Goal: Task Accomplishment & Management: Manage account settings

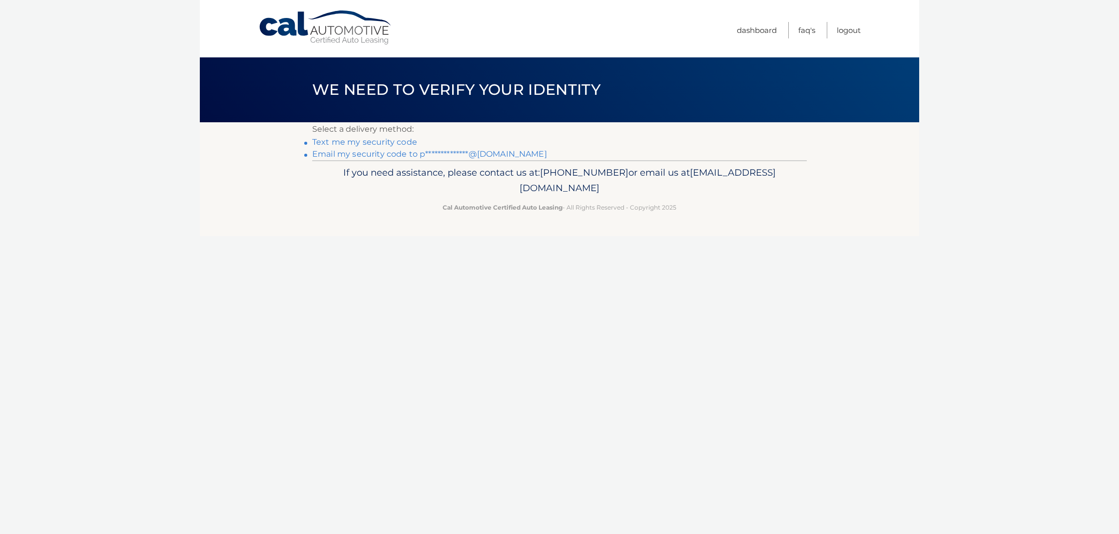
click at [457, 105] on header "We need to verify your identity" at bounding box center [559, 89] width 494 height 65
click at [390, 141] on link "Text me my security code" at bounding box center [364, 141] width 105 height 9
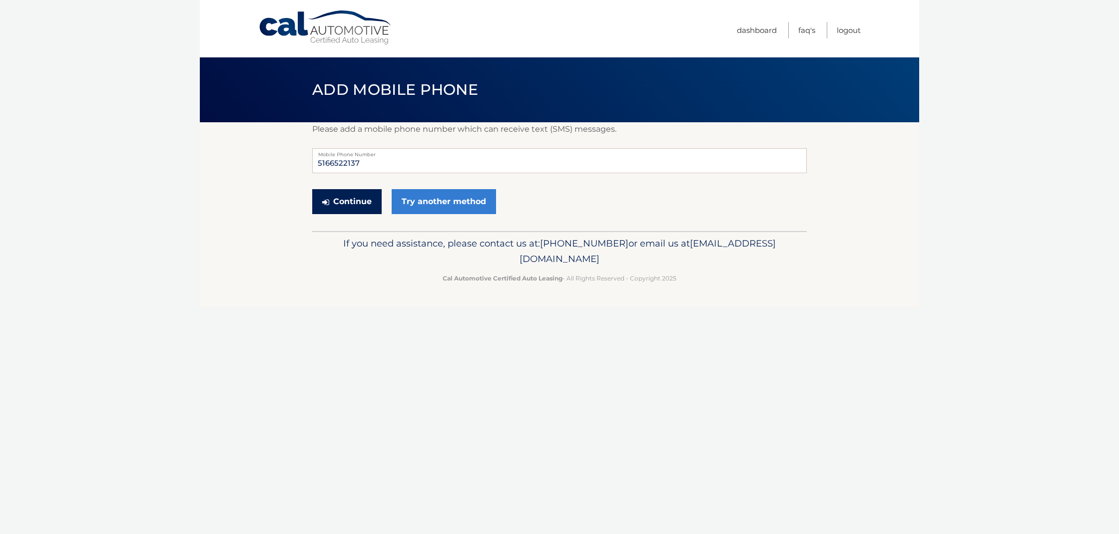
click at [336, 197] on button "Continue" at bounding box center [346, 201] width 69 height 25
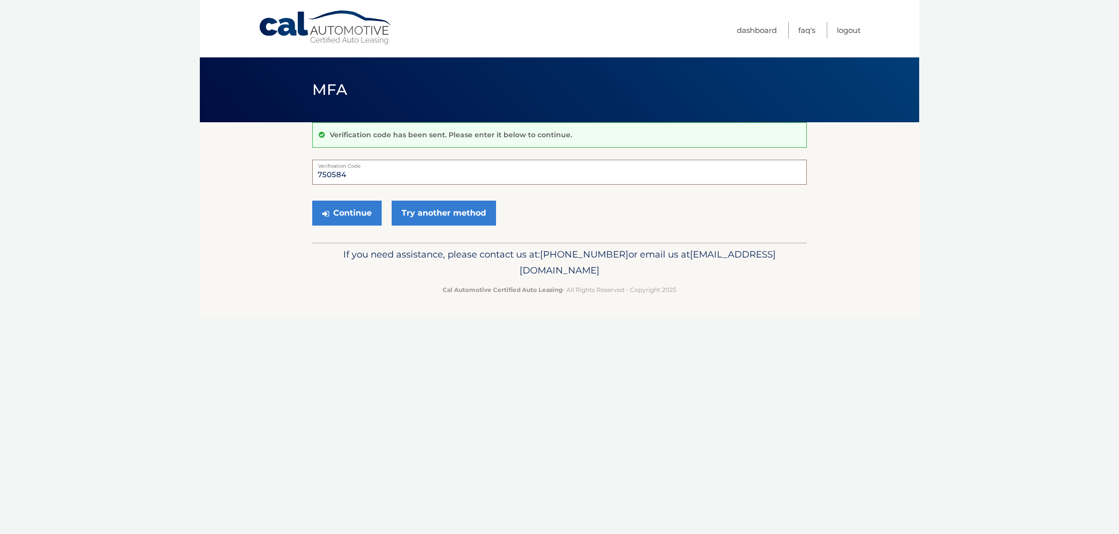
type input "750584"
click at [347, 213] on button "Continue" at bounding box center [346, 213] width 69 height 25
click at [360, 215] on button "Continue" at bounding box center [346, 213] width 69 height 25
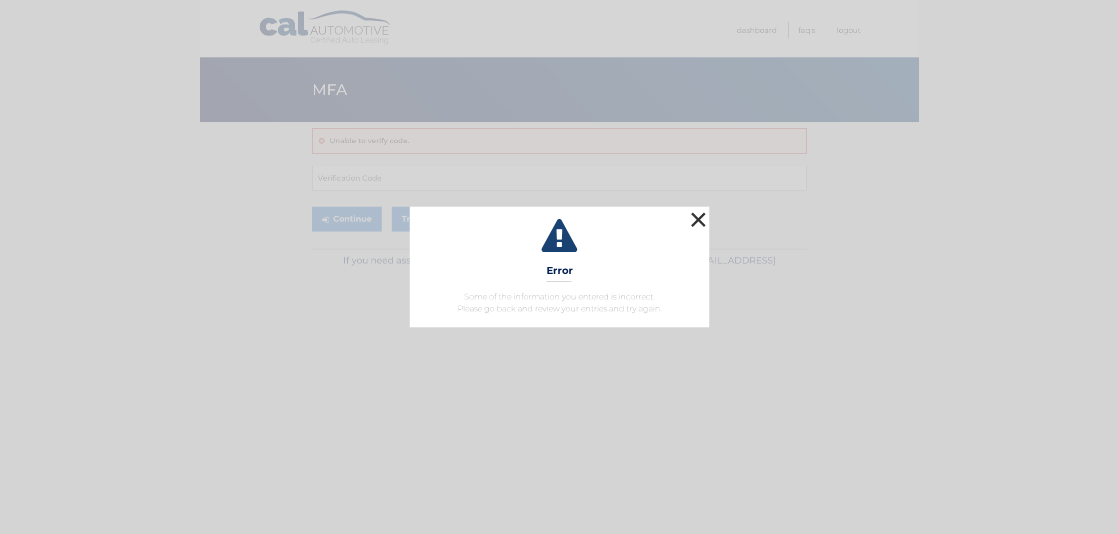
click at [697, 217] on button "×" at bounding box center [698, 220] width 20 height 20
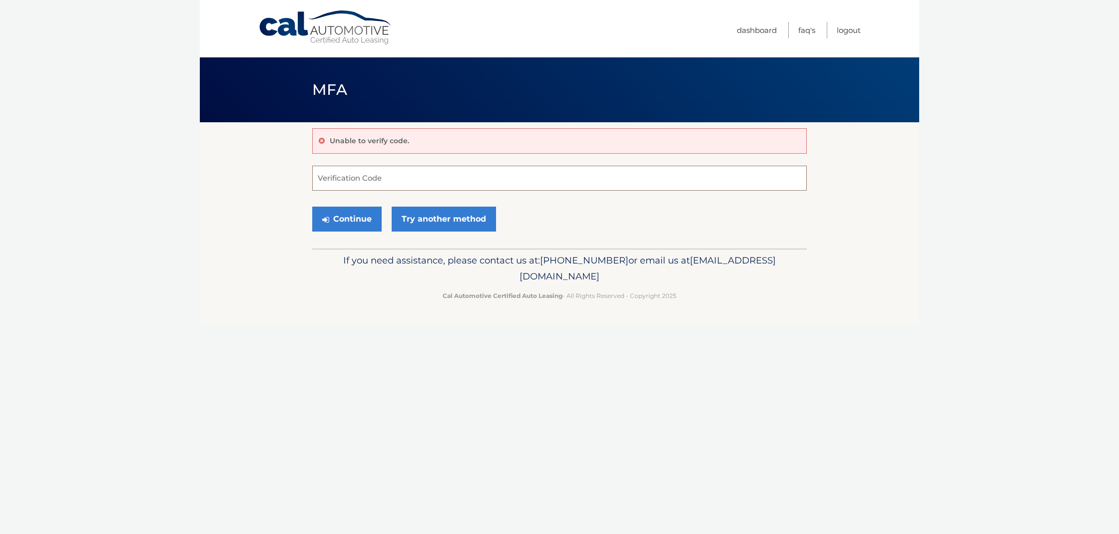
click at [387, 181] on input "Verification Code" at bounding box center [559, 178] width 494 height 25
type input "750584"
click at [352, 214] on button "Continue" at bounding box center [346, 219] width 69 height 25
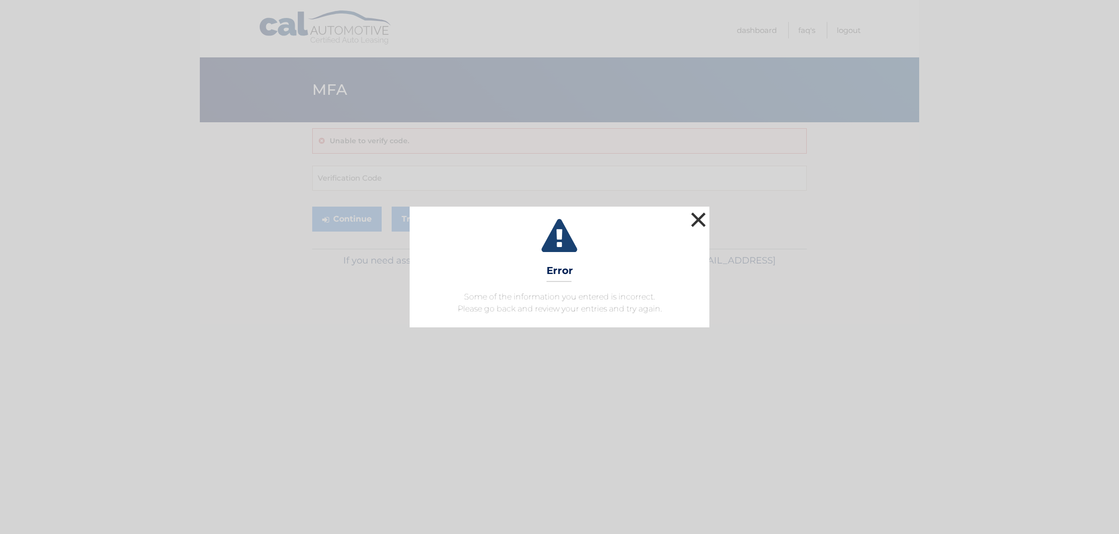
click at [695, 218] on button "×" at bounding box center [698, 220] width 20 height 20
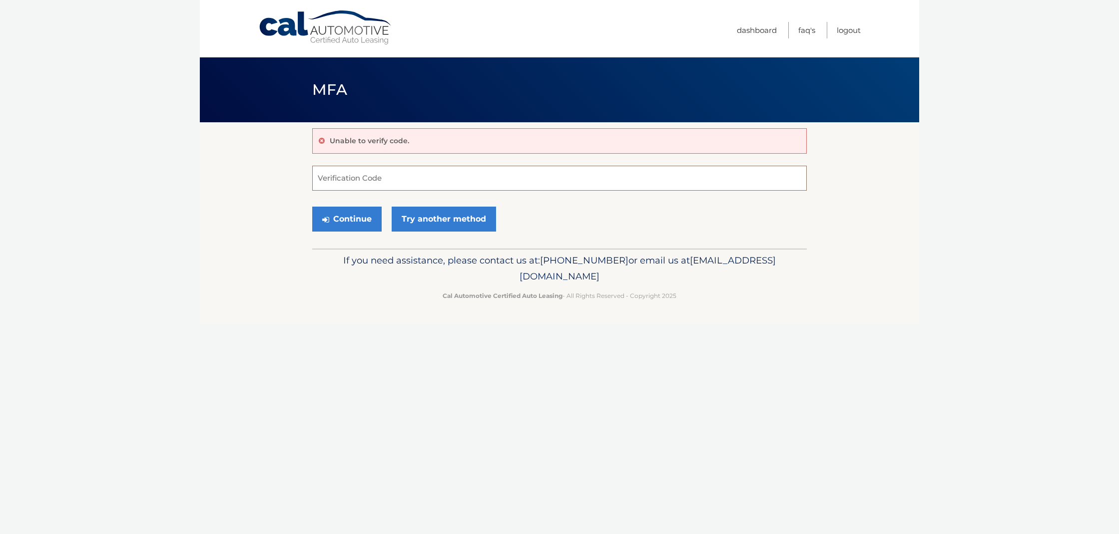
click at [444, 186] on input "Verification Code" at bounding box center [559, 178] width 494 height 25
type input "750584"
click at [347, 219] on button "Continue" at bounding box center [346, 219] width 69 height 25
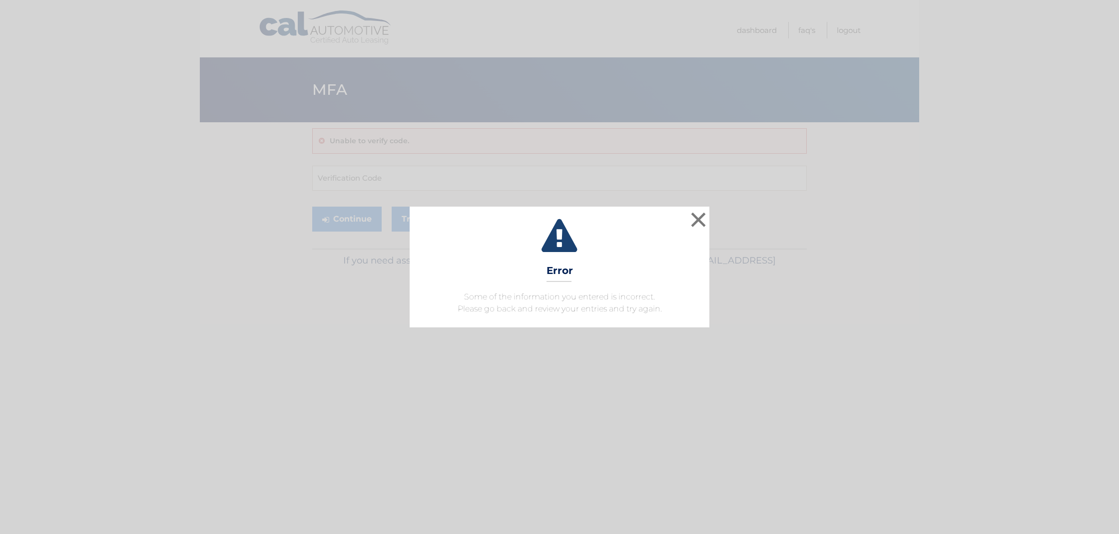
drag, startPoint x: 703, startPoint y: 217, endPoint x: 634, endPoint y: 225, distance: 69.3
click at [700, 217] on button "×" at bounding box center [698, 220] width 20 height 20
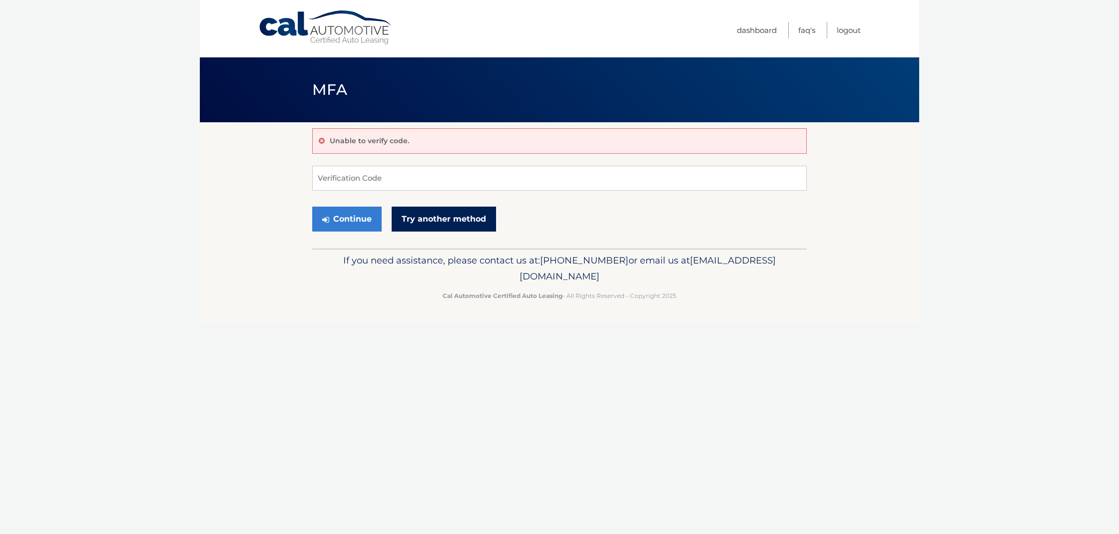
click at [453, 221] on link "Try another method" at bounding box center [443, 219] width 104 height 25
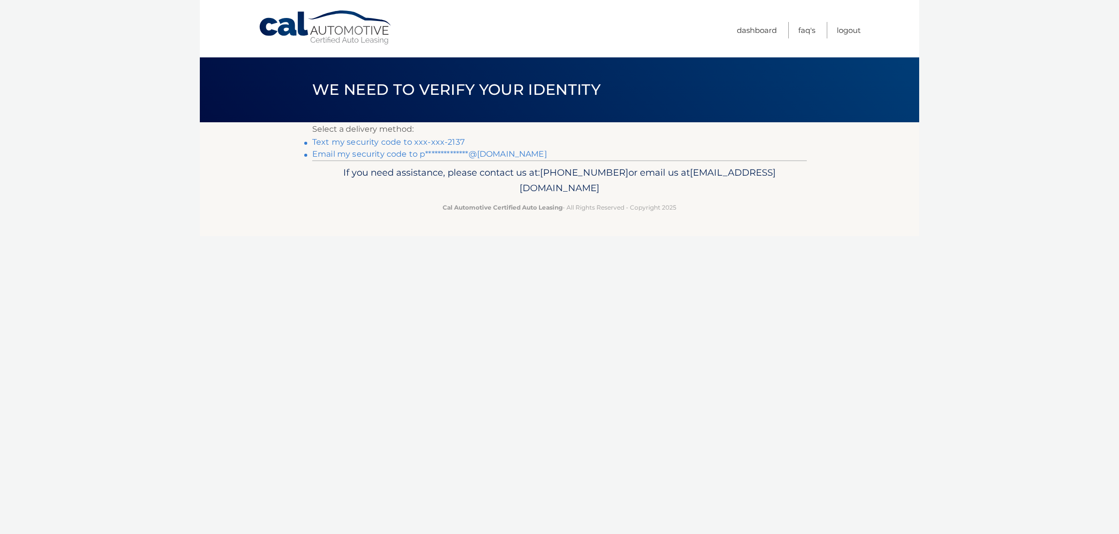
click at [395, 155] on link "**********" at bounding box center [429, 153] width 235 height 9
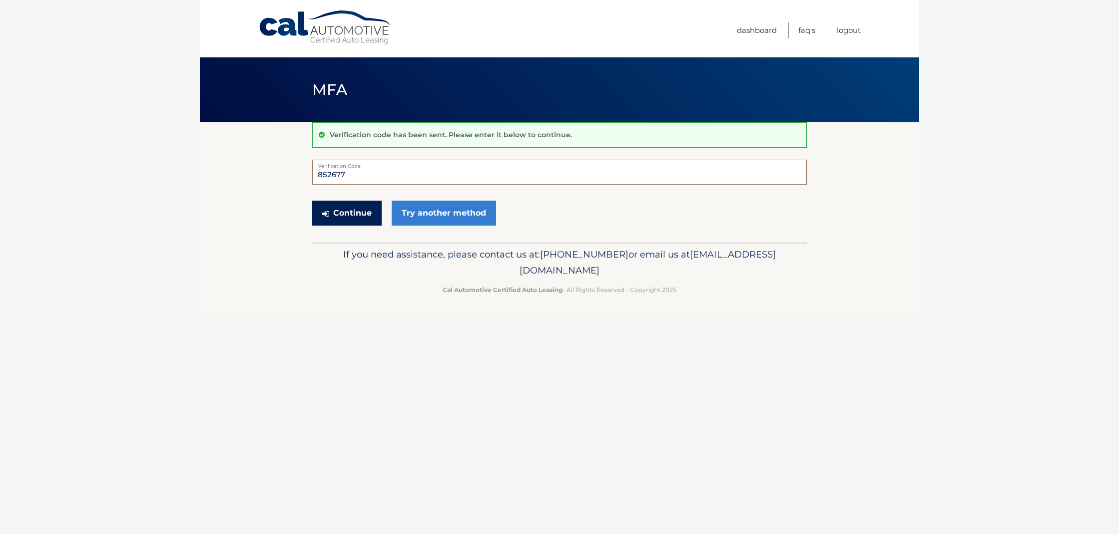
type input "852677"
click at [364, 211] on button "Continue" at bounding box center [346, 213] width 69 height 25
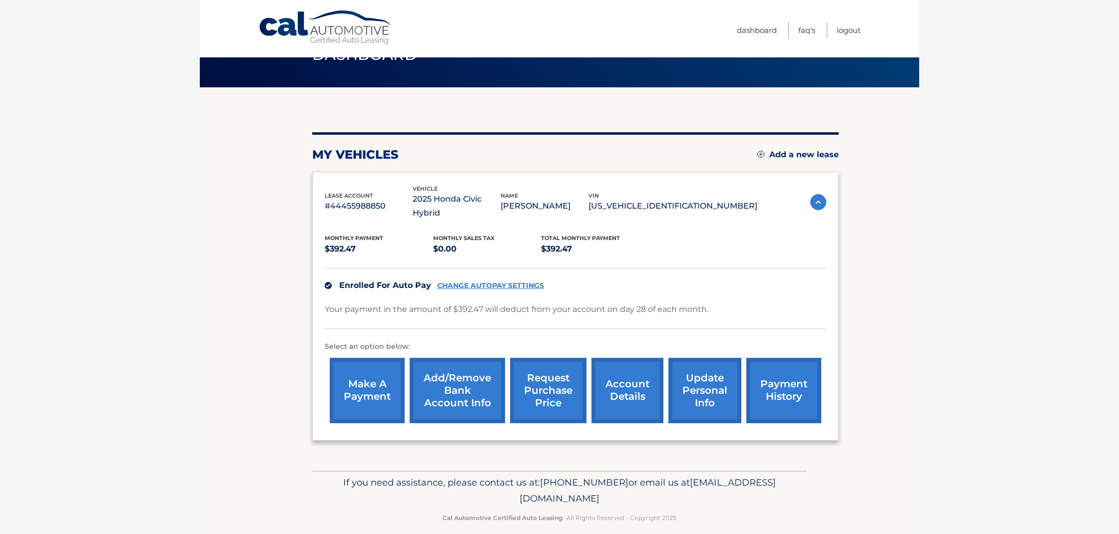
scroll to position [31, 0]
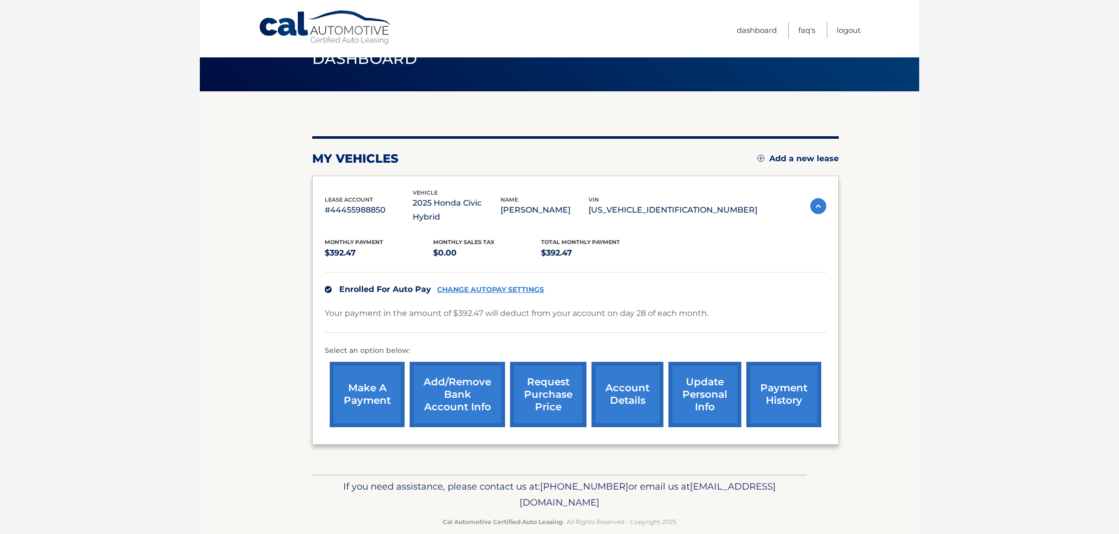
click at [365, 388] on link "make a payment" at bounding box center [367, 394] width 75 height 65
click at [458, 286] on link "CHANGE AUTOPAY SETTINGS" at bounding box center [490, 290] width 107 height 8
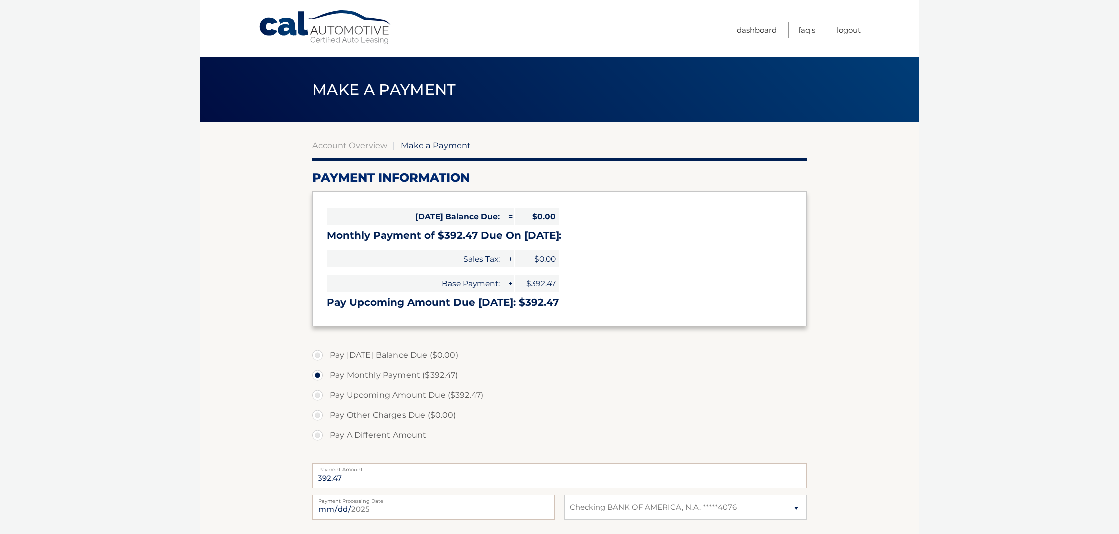
select select "YWEwNWFkYWQtMDYxZi00ZTFkLTgxOGQtYWEzNDNkNTY4NWM0"
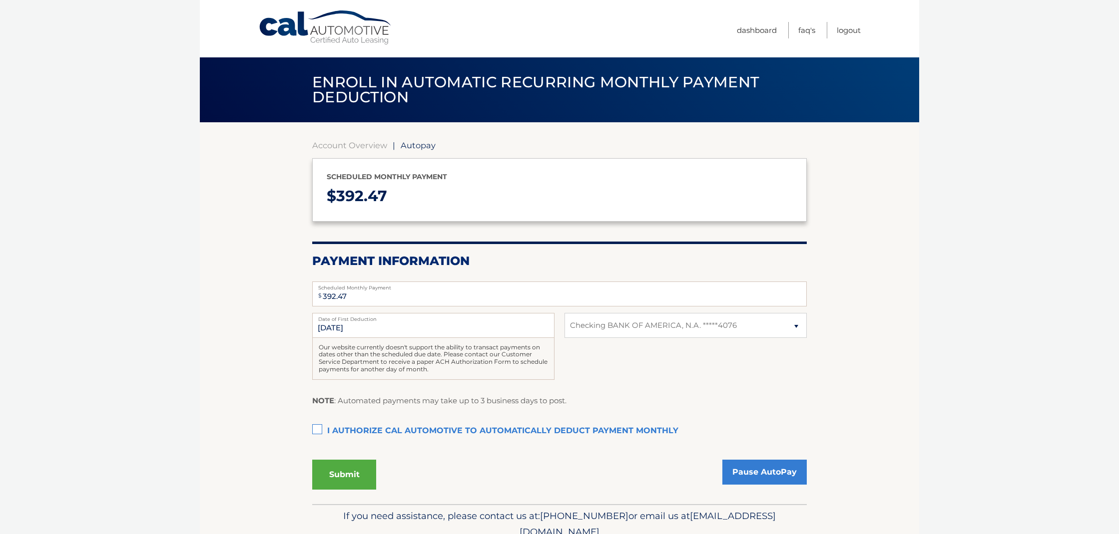
select select "YWEwNWFkYWQtMDYxZi00ZTFkLTgxOGQtYWEzNDNkNTY4NWM0"
click at [312, 428] on section "Account Overview | Autopay Scheduled monthly payment $ 392.47 Payment Informati…" at bounding box center [559, 313] width 719 height 382
click at [313, 428] on label "I authorize cal automotive to automatically deduct payment monthly This checkbo…" at bounding box center [559, 431] width 494 height 20
click at [0, 0] on input "I authorize cal automotive to automatically deduct payment monthly This checkbo…" at bounding box center [0, 0] width 0 height 0
click at [339, 466] on button "Submit" at bounding box center [344, 475] width 64 height 30
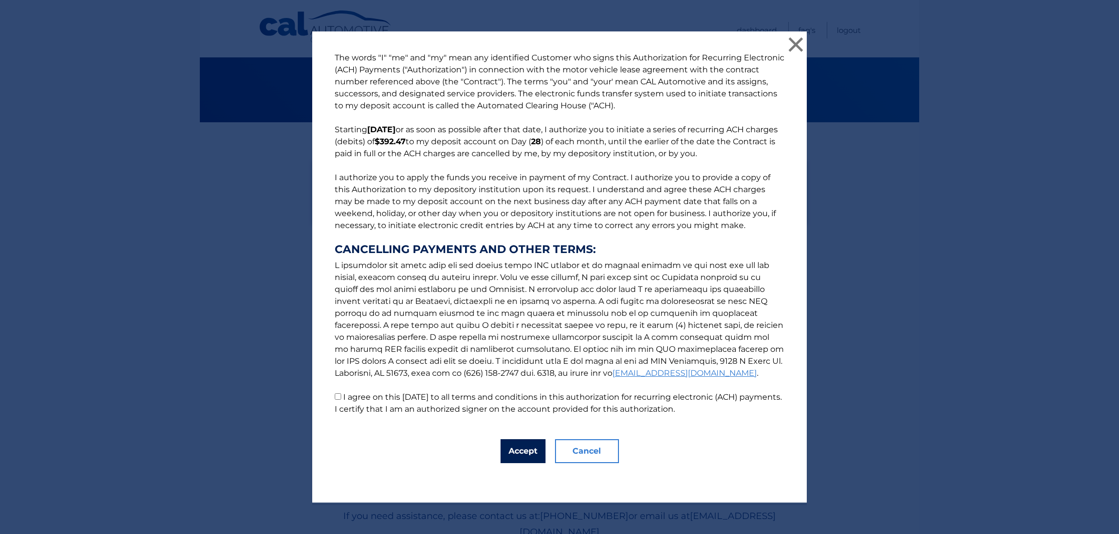
click at [516, 452] on button "Accept" at bounding box center [522, 451] width 45 height 24
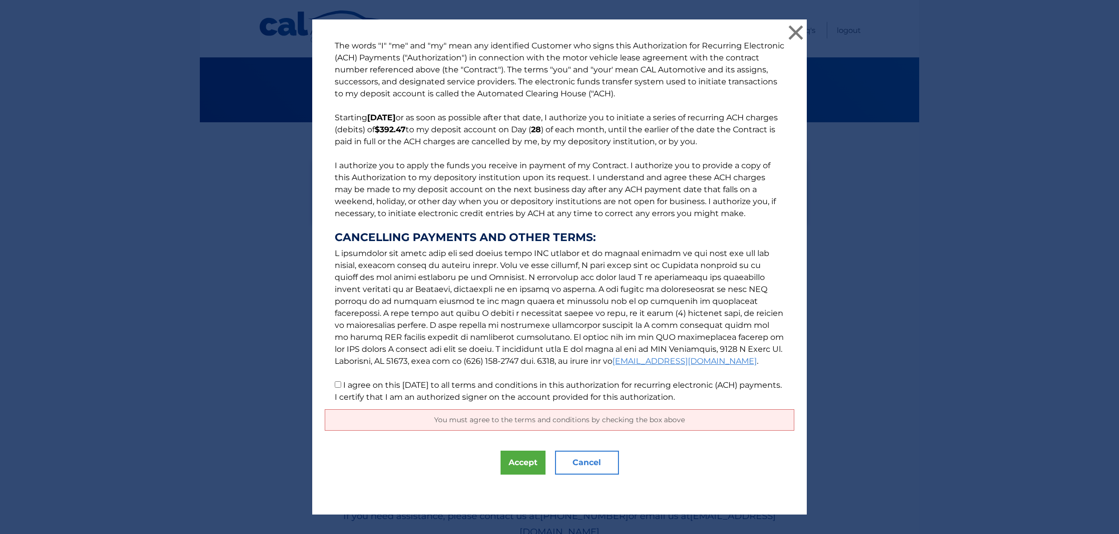
click at [333, 425] on div "You must agree to the terms and conditions by checking the box above" at bounding box center [559, 419] width 469 height 21
drag, startPoint x: 344, startPoint y: 422, endPoint x: 334, endPoint y: 403, distance: 21.7
click at [343, 420] on div "You must agree to the terms and conditions by checking the box above" at bounding box center [559, 419] width 469 height 21
click at [336, 387] on p "The words "I" "me" and "my" mean any identified Customer who signs this Authori…" at bounding box center [559, 222] width 469 height 364
click at [336, 385] on input "I agree on this 09/17/2025 to all terms and conditions in this authorization fo…" at bounding box center [338, 385] width 6 height 6
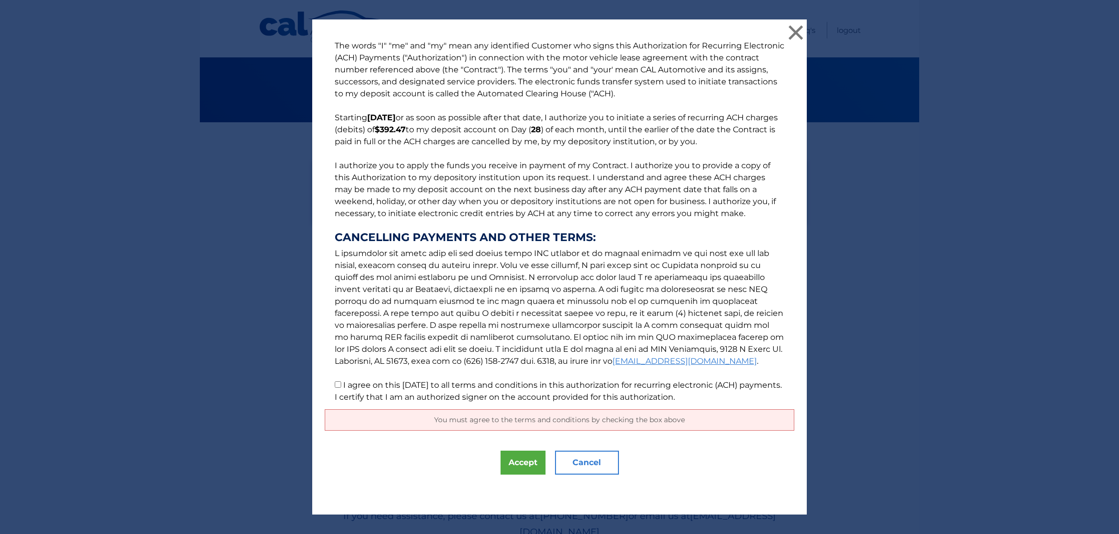
checkbox input "true"
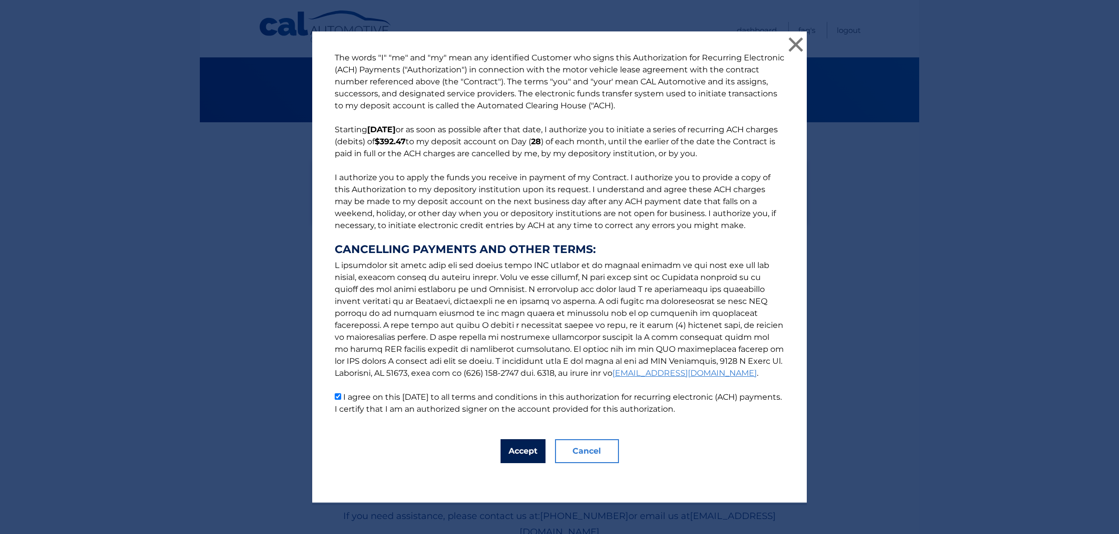
click at [522, 449] on button "Accept" at bounding box center [522, 451] width 45 height 24
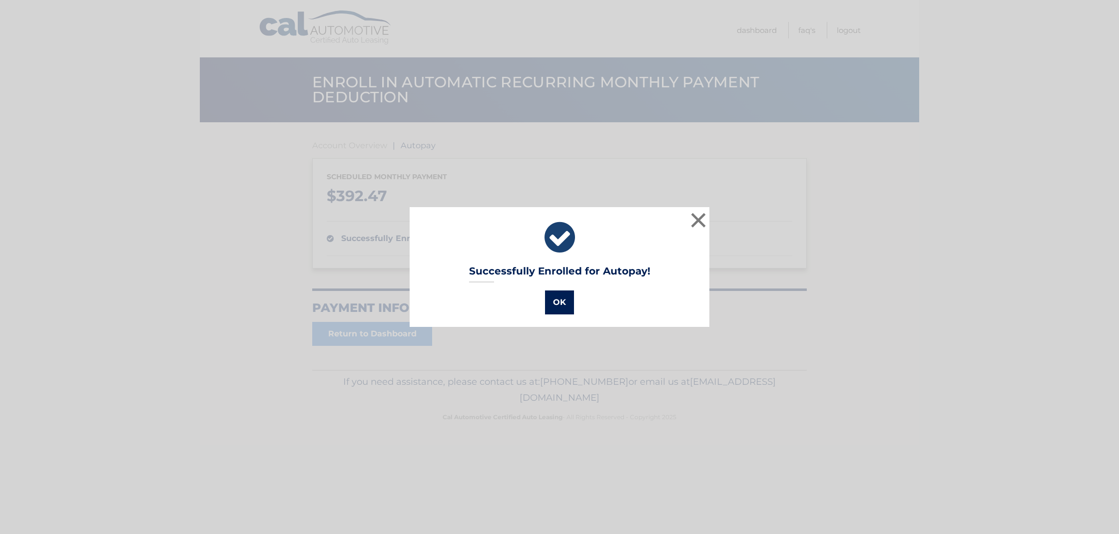
click at [547, 297] on button "OK" at bounding box center [559, 303] width 29 height 24
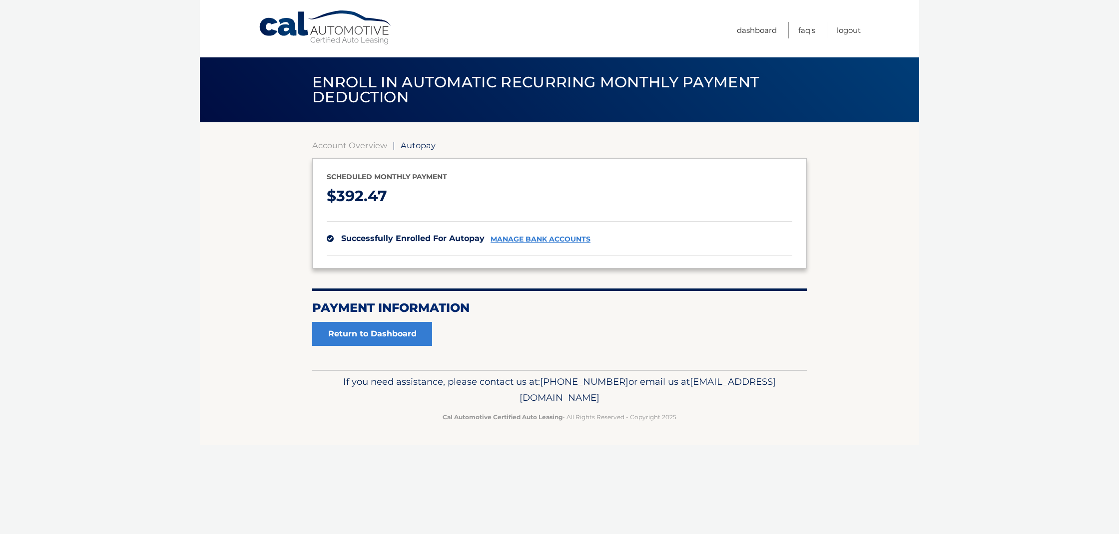
scroll to position [0, 0]
